Goal: Use online tool/utility: Utilize a website feature to perform a specific function

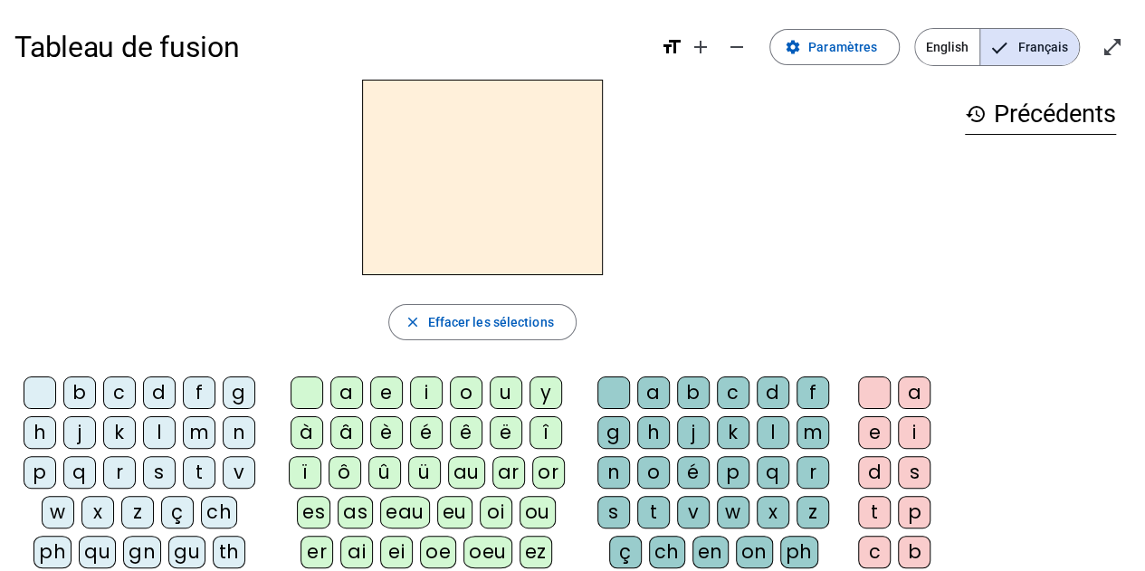
click at [81, 393] on div "b" at bounding box center [79, 393] width 33 height 33
click at [381, 388] on div "e" at bounding box center [386, 393] width 33 height 33
click at [741, 388] on div "c" at bounding box center [733, 393] width 33 height 33
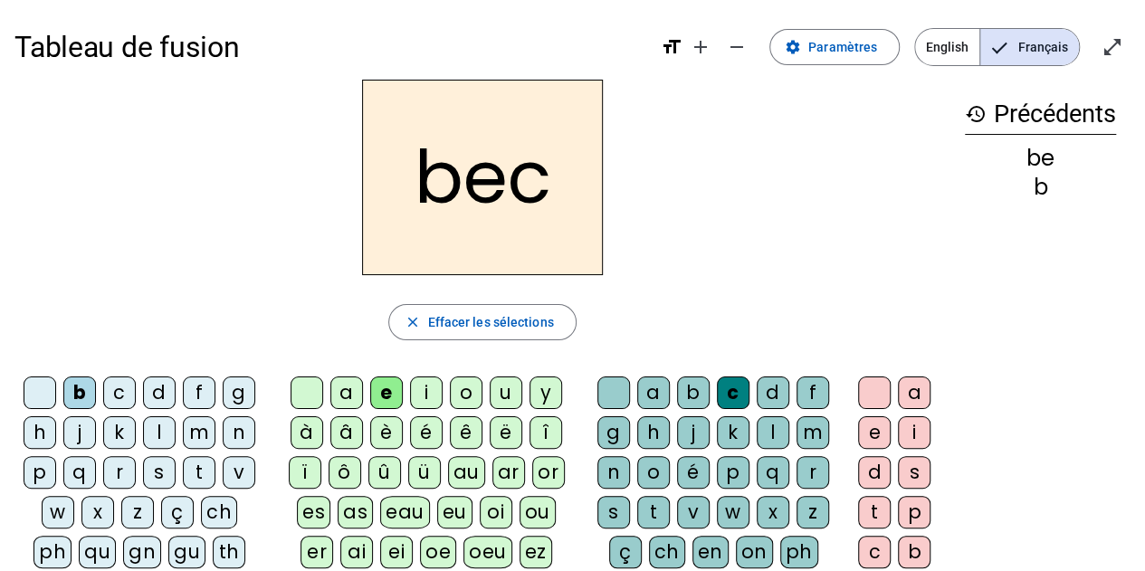
click at [153, 474] on div "s" at bounding box center [159, 472] width 33 height 33
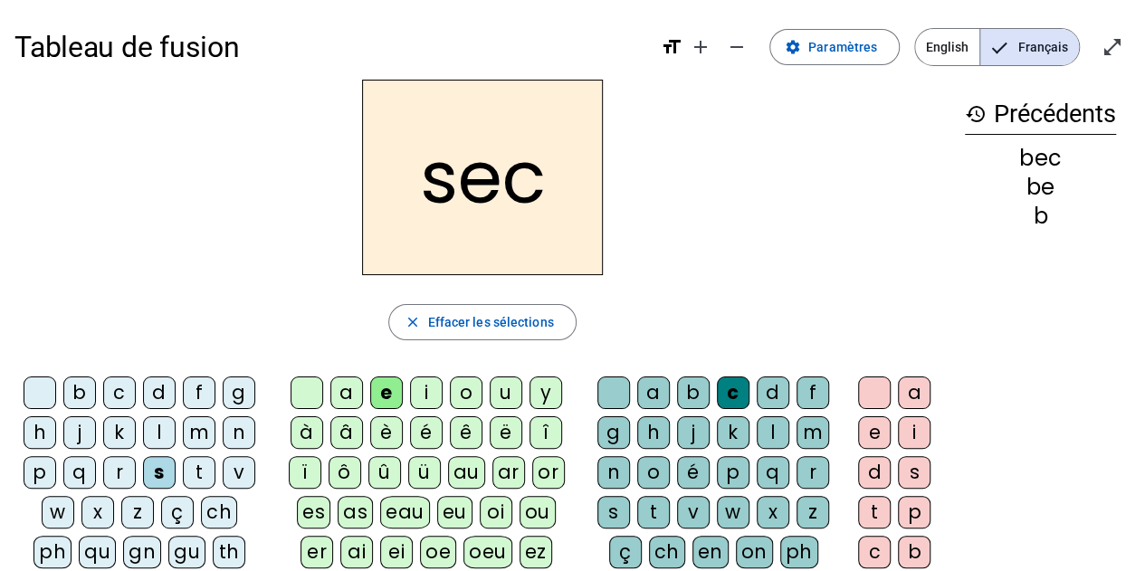
click at [342, 398] on div "a" at bounding box center [346, 393] width 33 height 33
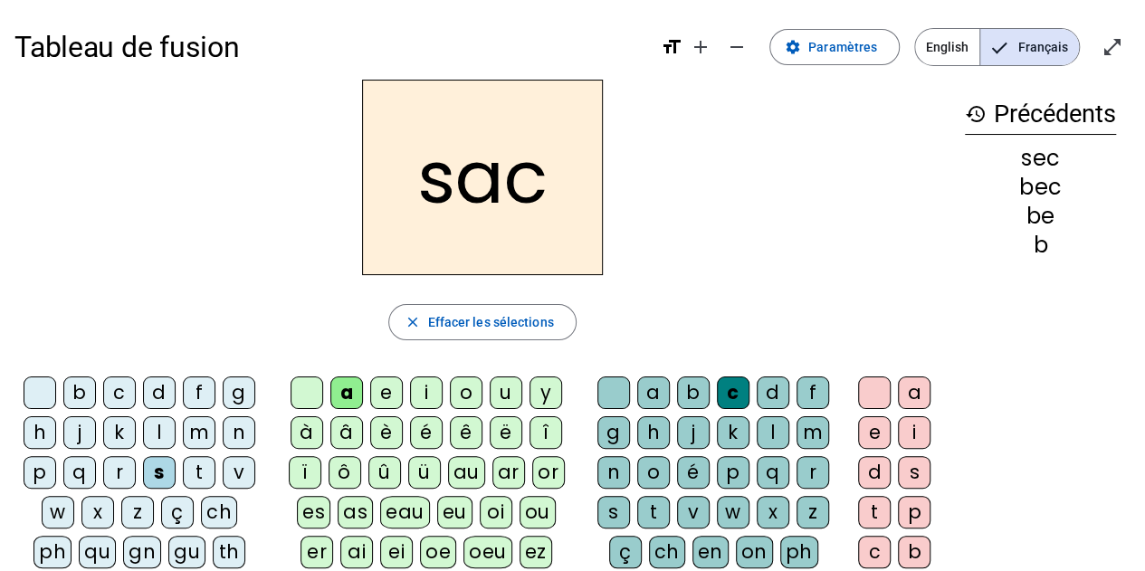
click at [605, 391] on div at bounding box center [614, 393] width 33 height 33
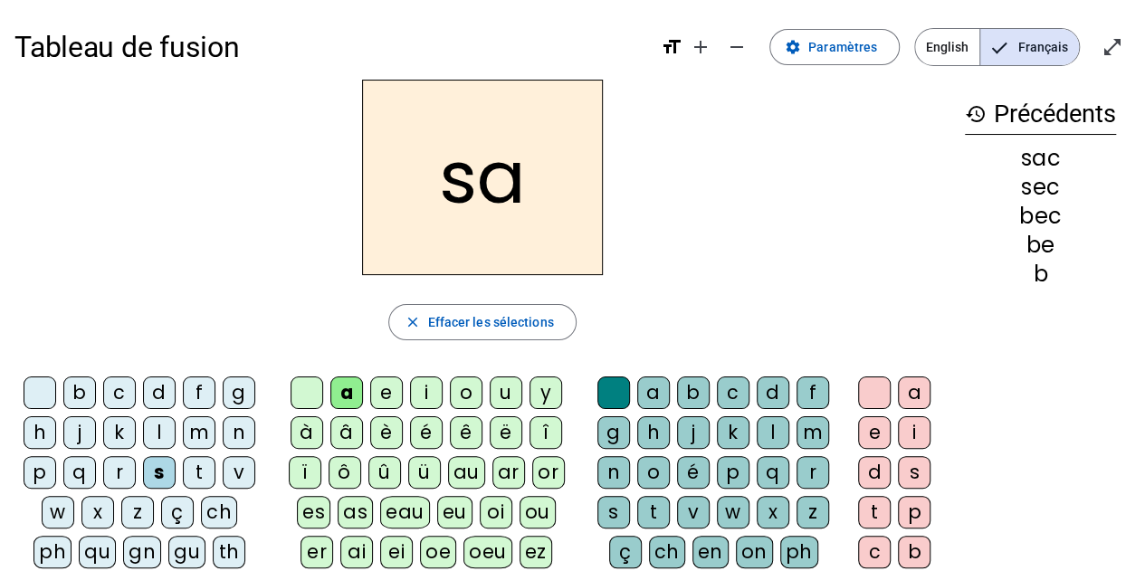
click at [242, 473] on div "v" at bounding box center [239, 472] width 33 height 33
click at [767, 431] on div "l" at bounding box center [773, 432] width 33 height 33
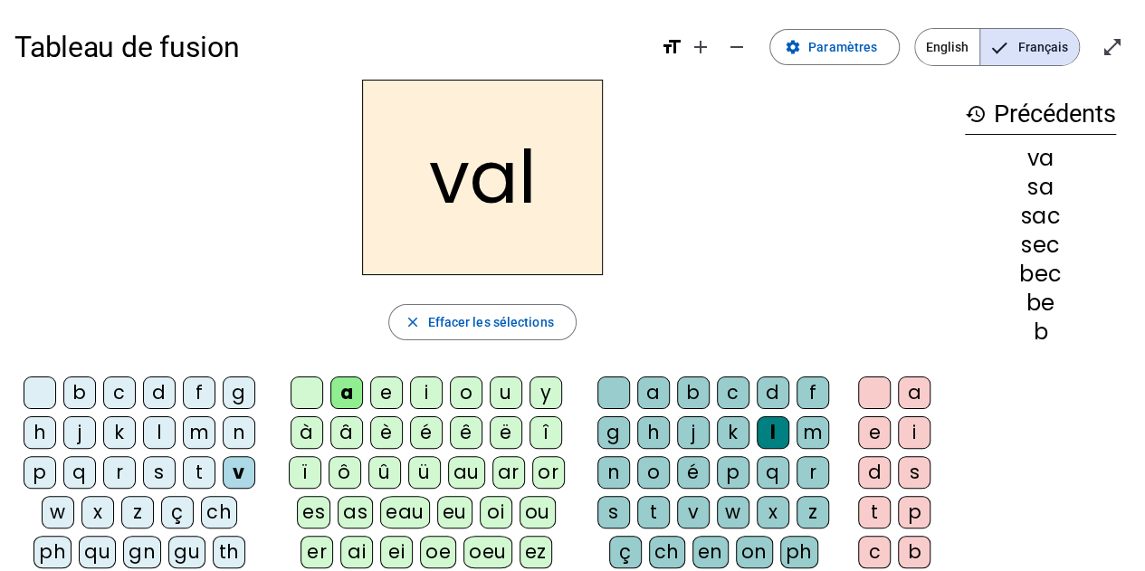
click at [202, 426] on div "m" at bounding box center [199, 432] width 33 height 33
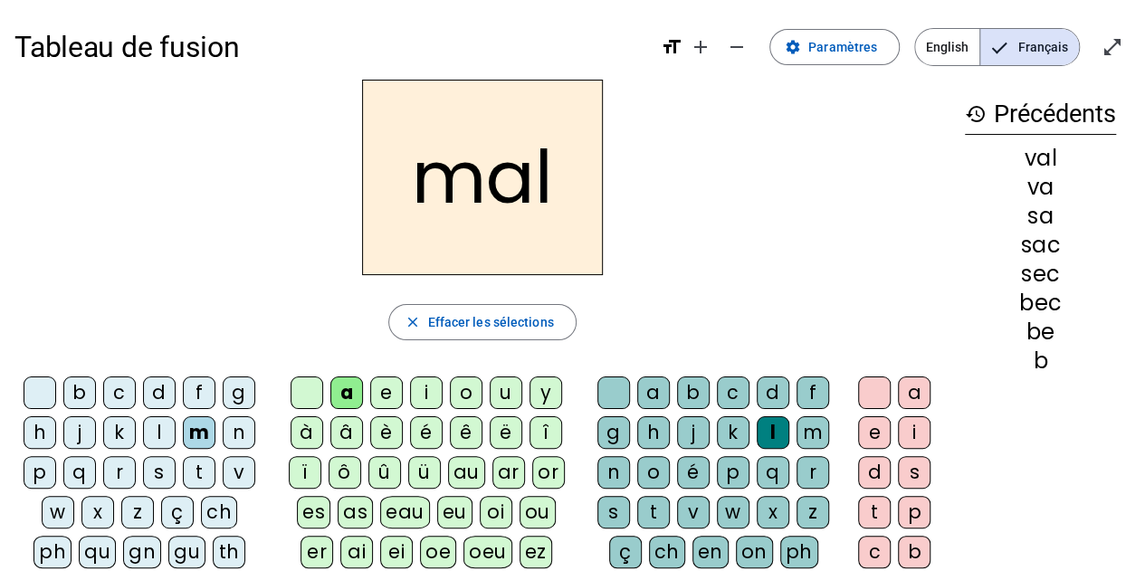
click at [430, 383] on div "i" at bounding box center [426, 393] width 33 height 33
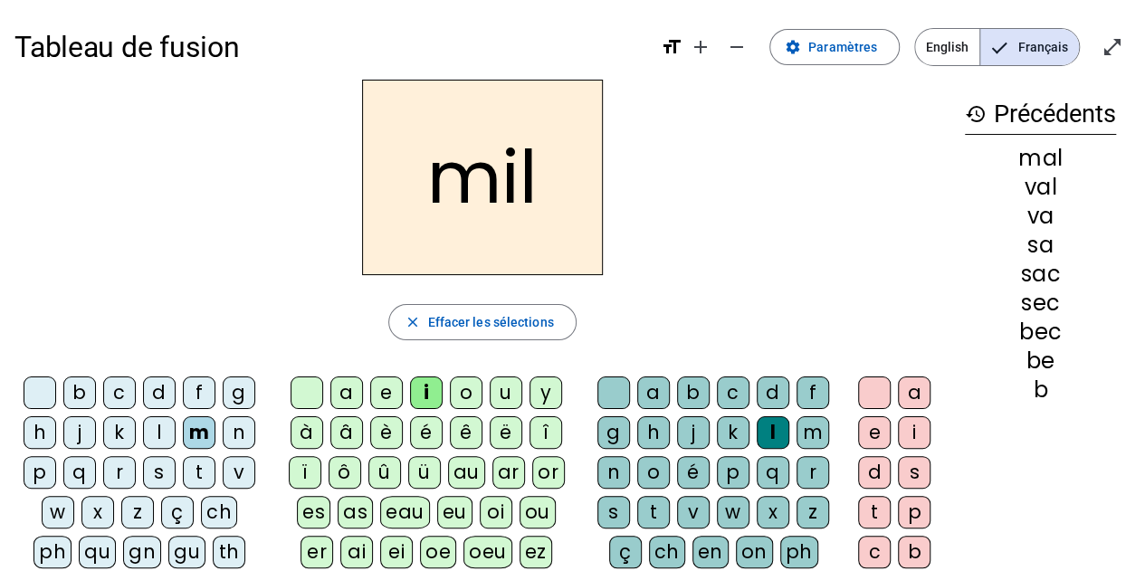
click at [154, 464] on div "s" at bounding box center [159, 472] width 33 height 33
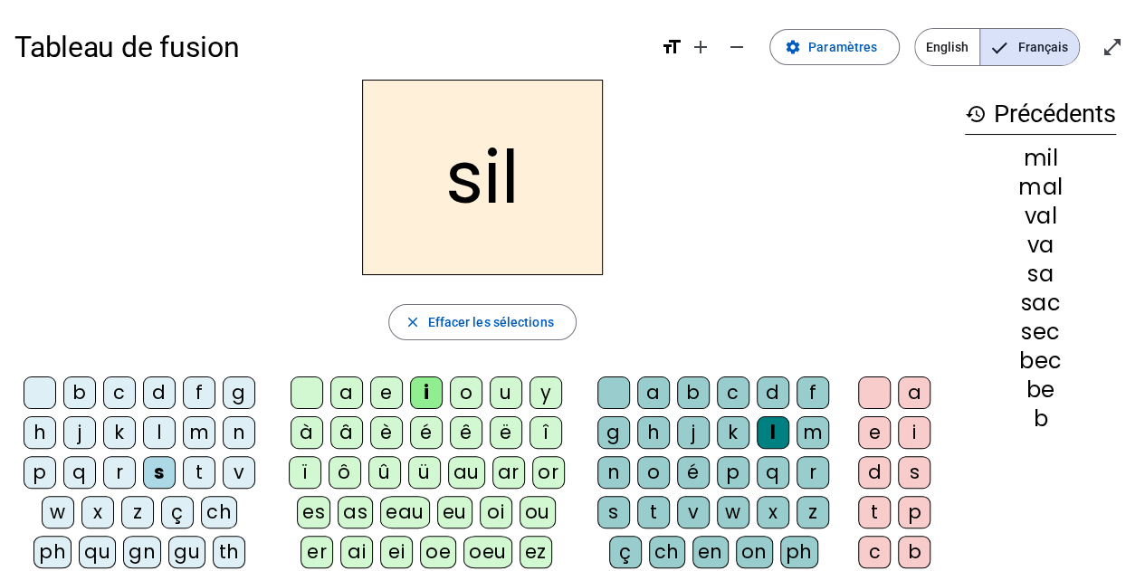
click at [350, 382] on div "a" at bounding box center [346, 393] width 33 height 33
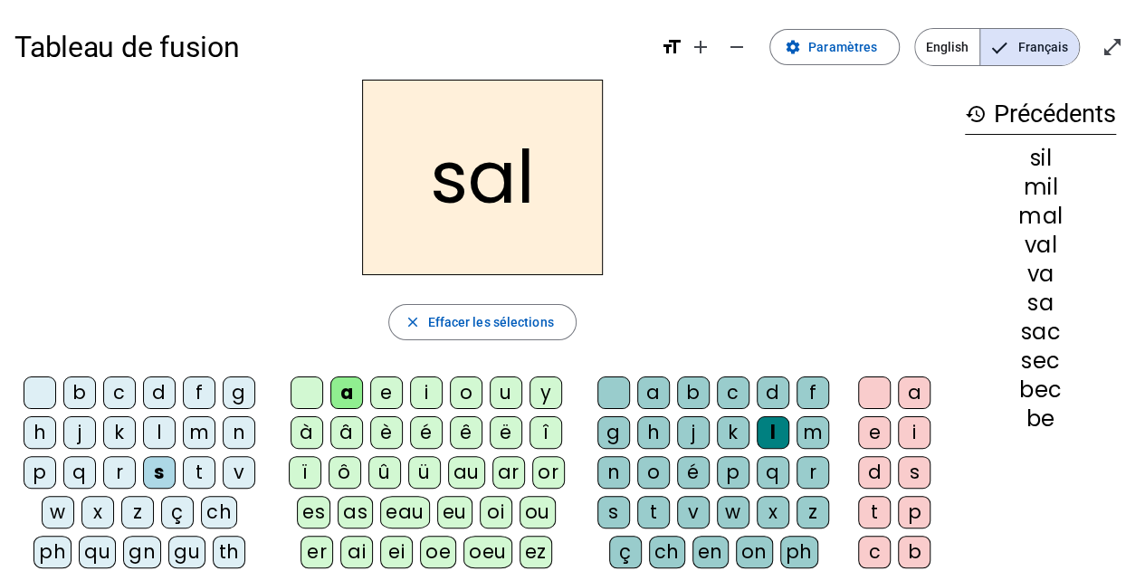
click at [466, 387] on div "o" at bounding box center [466, 393] width 33 height 33
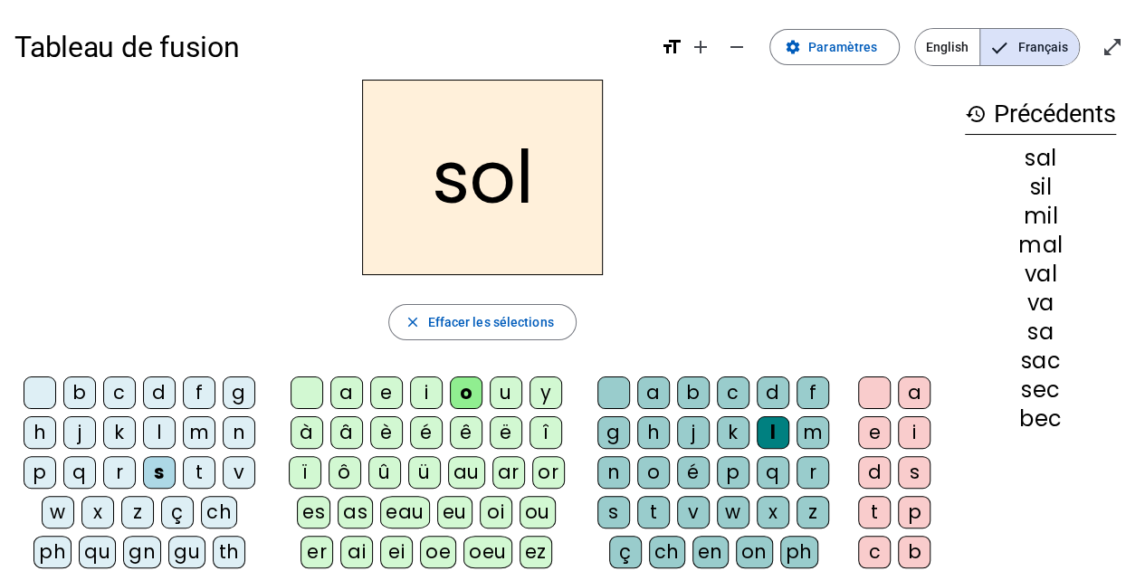
click at [389, 390] on div "e" at bounding box center [386, 393] width 33 height 33
click at [241, 386] on div "g" at bounding box center [239, 393] width 33 height 33
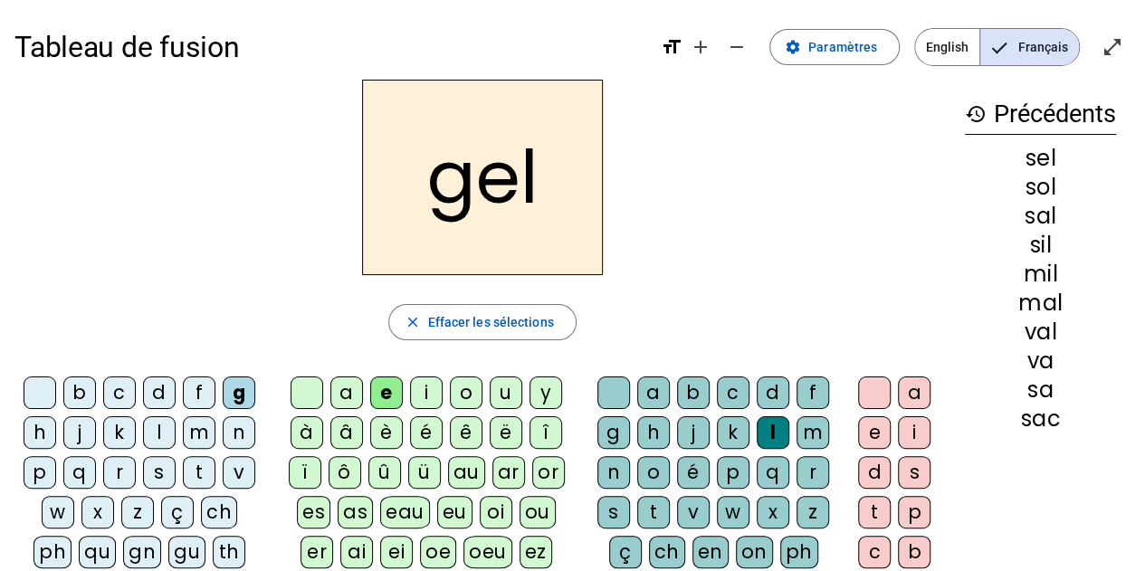
click at [83, 388] on div "b" at bounding box center [79, 393] width 33 height 33
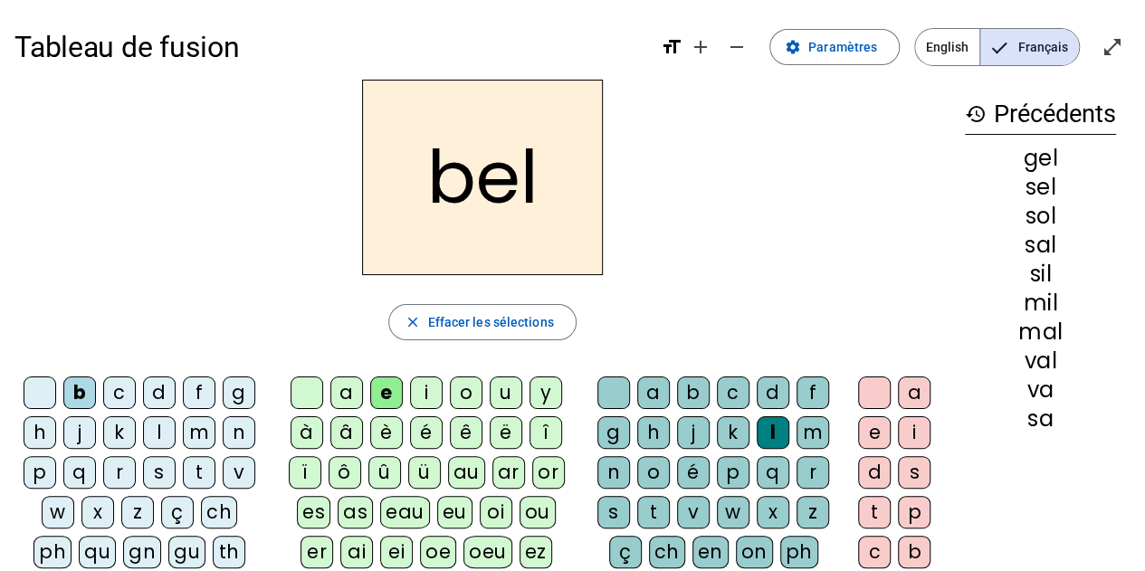
click at [196, 463] on div "t" at bounding box center [199, 472] width 33 height 33
